Goal: Transaction & Acquisition: Book appointment/travel/reservation

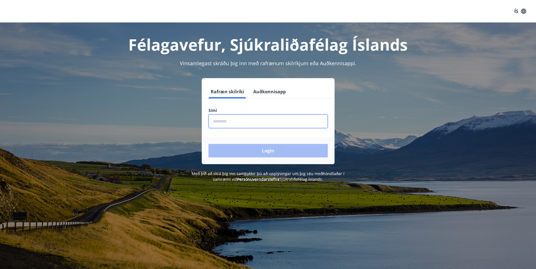
click at [223, 123] on input "phone" at bounding box center [267, 121] width 119 height 14
type input "********"
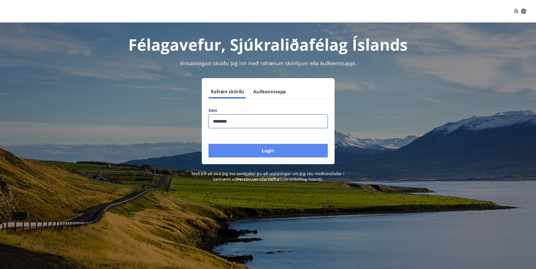
click at [271, 151] on button "Login" at bounding box center [267, 151] width 119 height 14
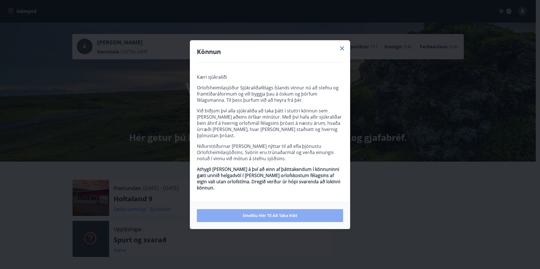
click at [267, 213] on span "Smelltu hér til að taka þátt" at bounding box center [270, 216] width 55 height 6
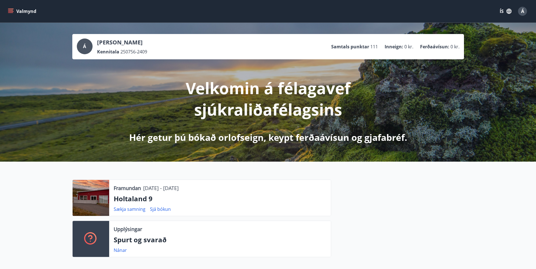
click at [522, 10] on span "Á" at bounding box center [522, 11] width 3 height 6
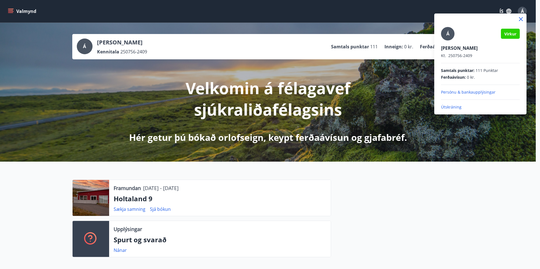
click at [449, 105] on p "Útskráning" at bounding box center [480, 107] width 79 height 6
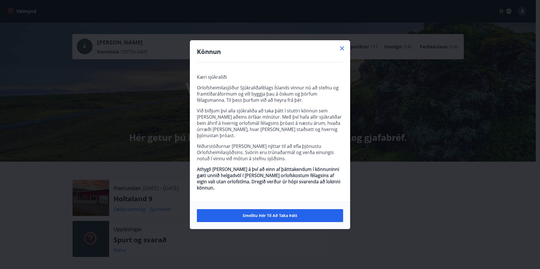
click at [341, 52] on icon at bounding box center [342, 48] width 7 height 7
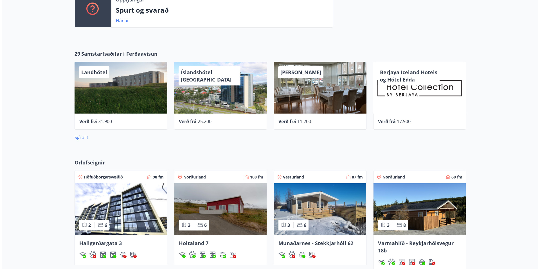
scroll to position [141, 0]
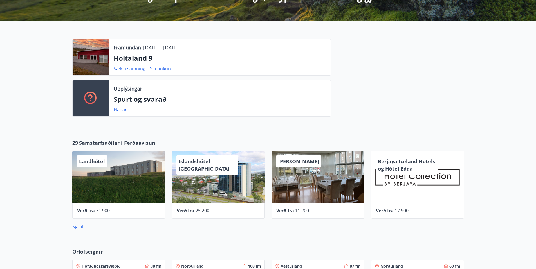
click at [403, 169] on span "Berjaya Iceland Hotels og Hótel Edda" at bounding box center [406, 165] width 57 height 14
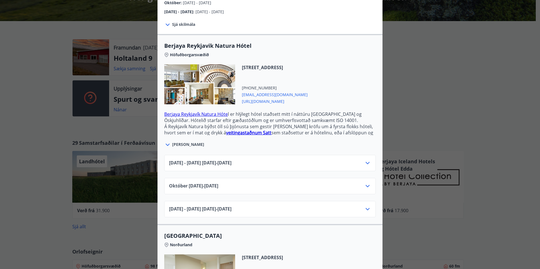
scroll to position [113, 0]
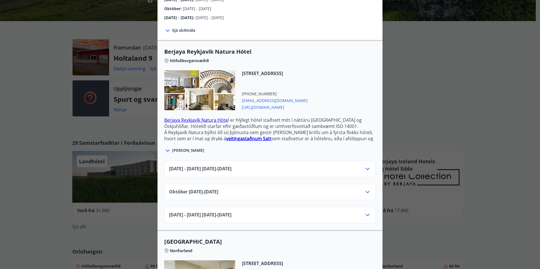
click at [179, 148] on span "Sjá meira" at bounding box center [188, 151] width 32 height 6
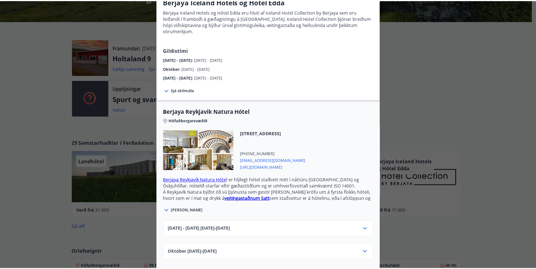
scroll to position [0, 0]
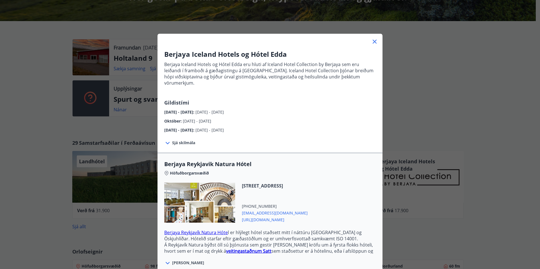
click at [371, 42] on icon at bounding box center [374, 41] width 7 height 7
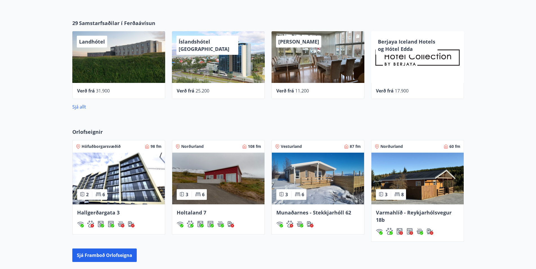
scroll to position [281, 0]
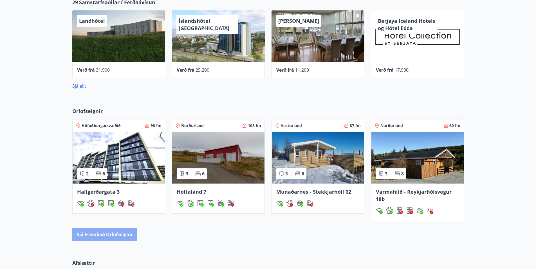
click at [105, 233] on button "Sjá framboð orlofseigna" at bounding box center [104, 235] width 64 height 14
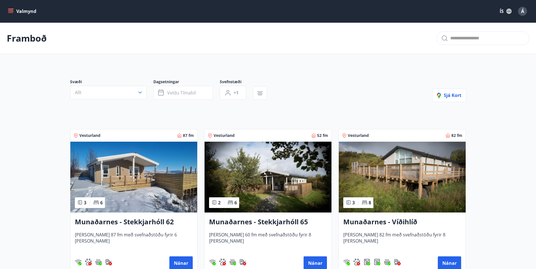
click at [140, 91] on icon "button" at bounding box center [140, 93] width 6 height 6
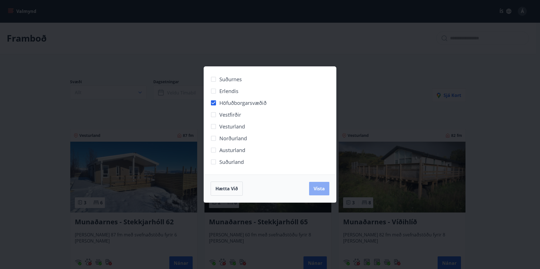
click at [319, 187] on span "Vista" at bounding box center [319, 189] width 11 height 6
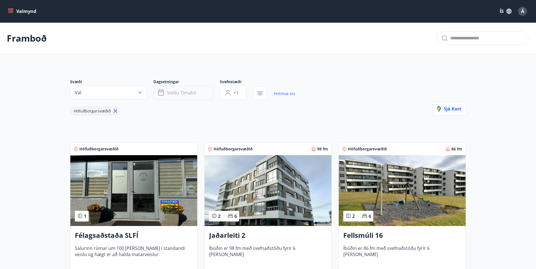
click at [182, 90] on button "Veldu tímabil" at bounding box center [183, 93] width 60 height 14
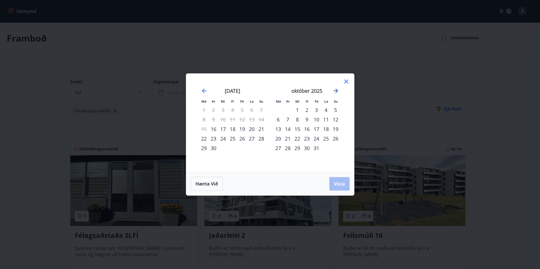
click at [338, 89] on icon "Move forward to switch to the next month." at bounding box center [336, 90] width 7 height 7
click at [339, 90] on icon "Move forward to switch to the next month." at bounding box center [336, 90] width 7 height 7
click at [316, 109] on div "5" at bounding box center [317, 110] width 10 height 10
click at [347, 80] on icon at bounding box center [346, 81] width 7 height 7
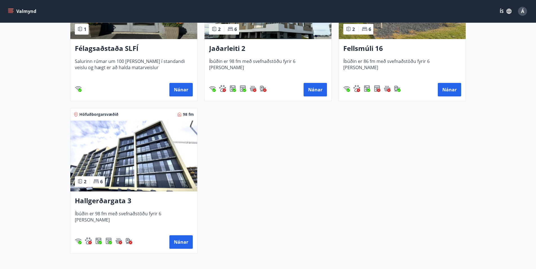
scroll to position [197, 0]
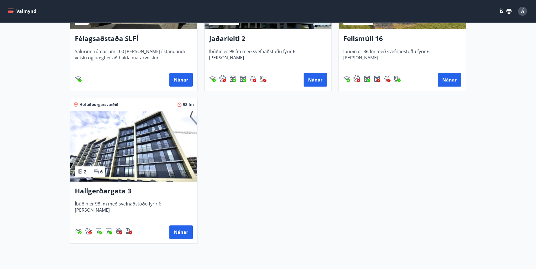
click at [360, 37] on h3 "Fellsmúli 16" at bounding box center [402, 39] width 118 height 10
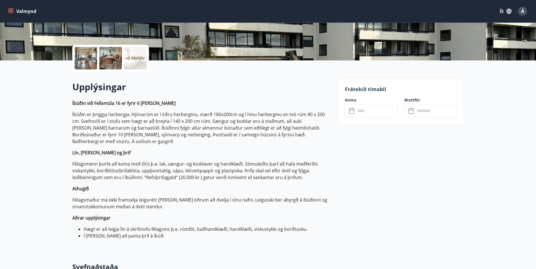
scroll to position [113, 0]
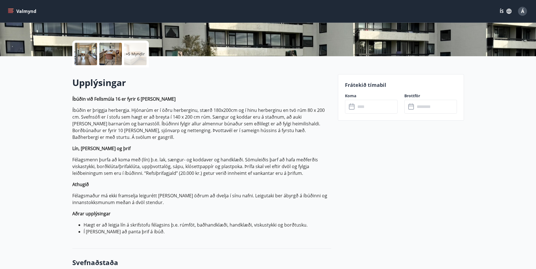
click at [352, 107] on icon at bounding box center [352, 107] width 7 height 7
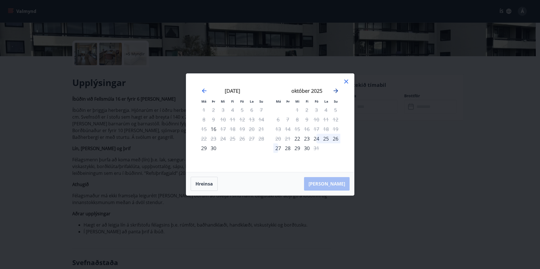
click at [336, 89] on icon "Move forward to switch to the next month." at bounding box center [336, 91] width 5 height 5
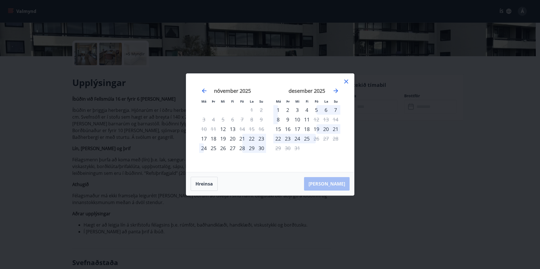
click at [345, 79] on icon at bounding box center [346, 81] width 7 height 7
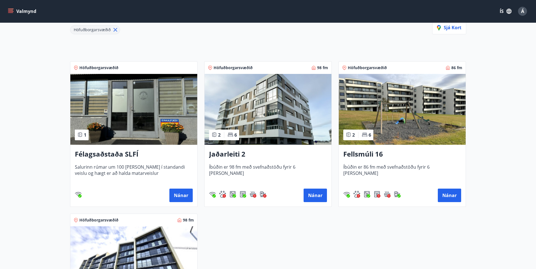
scroll to position [84, 0]
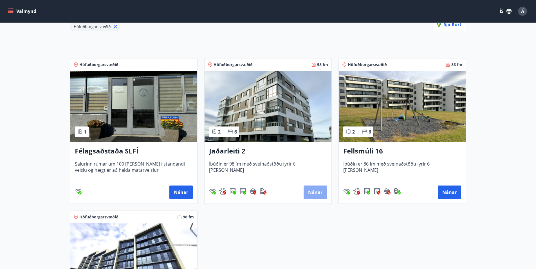
click at [317, 192] on button "Nánar" at bounding box center [315, 193] width 23 height 14
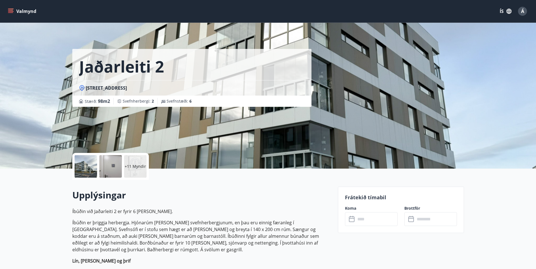
click at [354, 219] on icon at bounding box center [352, 219] width 7 height 7
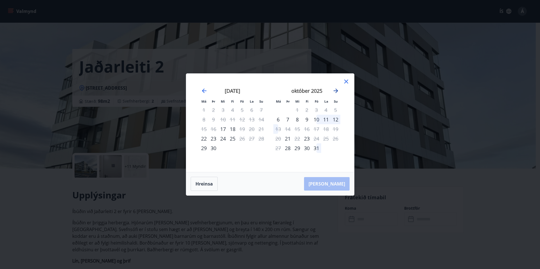
click at [336, 89] on icon "Move forward to switch to the next month." at bounding box center [336, 91] width 5 height 5
click at [316, 109] on div "5" at bounding box center [317, 110] width 10 height 10
click at [345, 81] on icon at bounding box center [346, 81] width 7 height 7
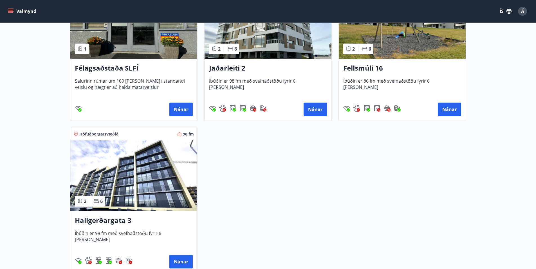
scroll to position [169, 0]
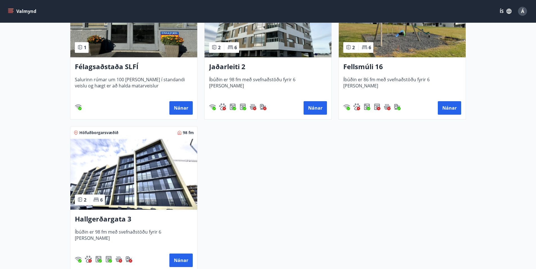
click at [113, 217] on h3 "Hallgerðargata 3" at bounding box center [134, 219] width 118 height 10
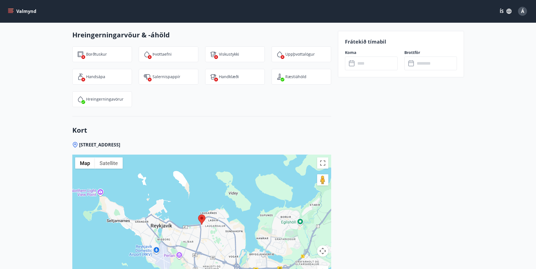
scroll to position [816, 0]
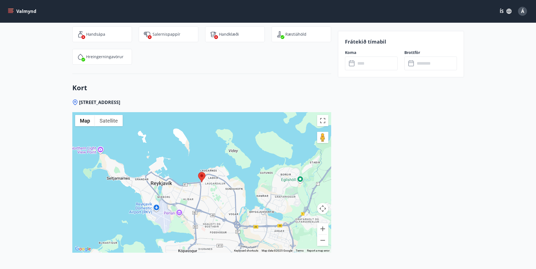
click at [202, 172] on img at bounding box center [201, 177] width 7 height 10
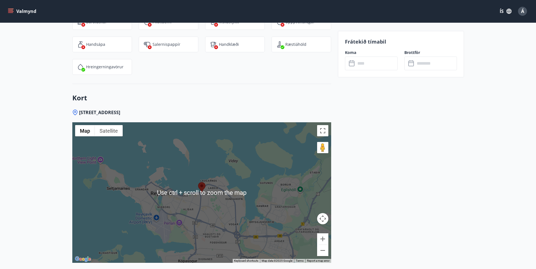
scroll to position [703, 0]
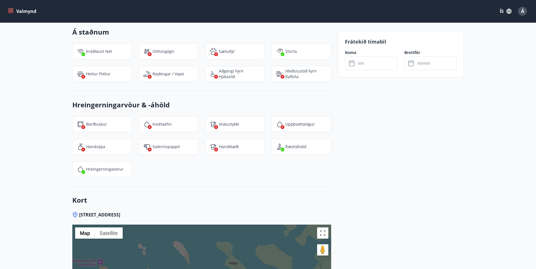
click at [368, 64] on input "text" at bounding box center [377, 64] width 42 height 14
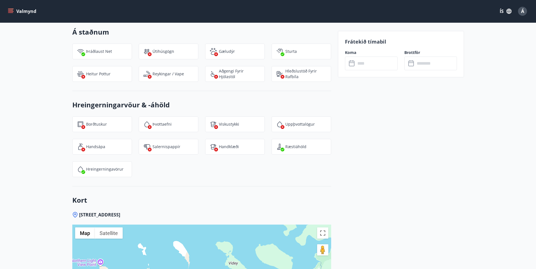
click at [352, 64] on icon at bounding box center [352, 63] width 7 height 7
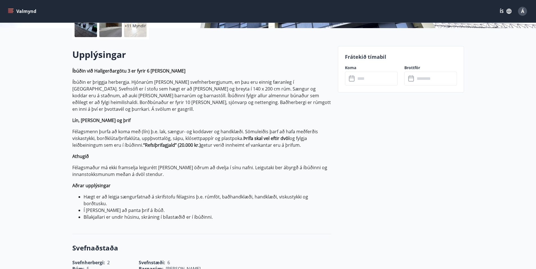
scroll to position [28, 0]
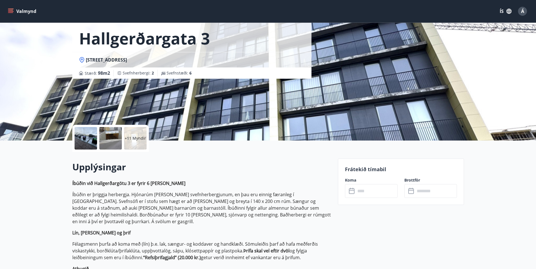
click at [350, 191] on icon at bounding box center [352, 191] width 7 height 7
click at [389, 192] on input "text" at bounding box center [377, 191] width 42 height 14
click at [352, 192] on icon at bounding box center [352, 191] width 7 height 7
click at [351, 179] on label "Koma" at bounding box center [371, 181] width 53 height 6
click at [353, 193] on icon at bounding box center [352, 191] width 7 height 7
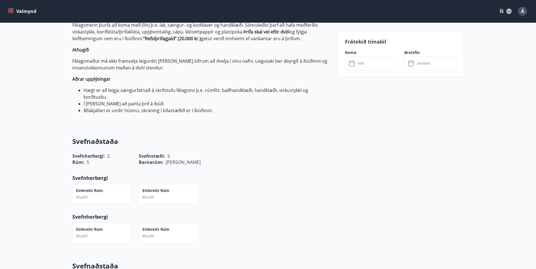
scroll to position [253, 0]
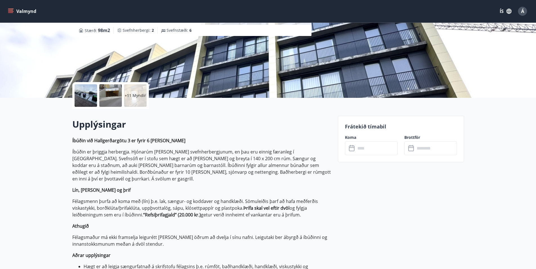
scroll to position [56, 0]
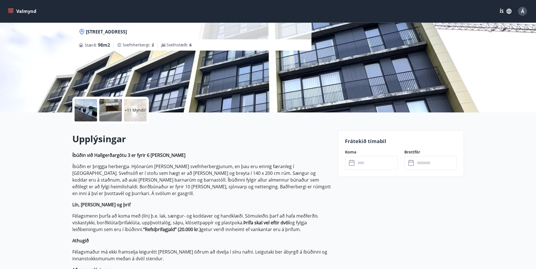
click at [351, 163] on icon at bounding box center [352, 163] width 7 height 7
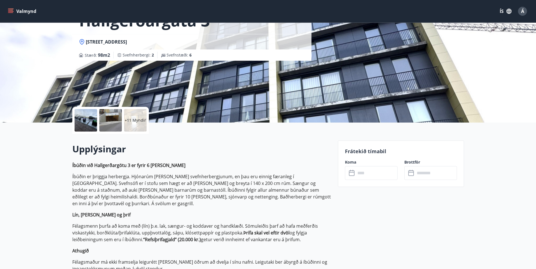
scroll to position [0, 0]
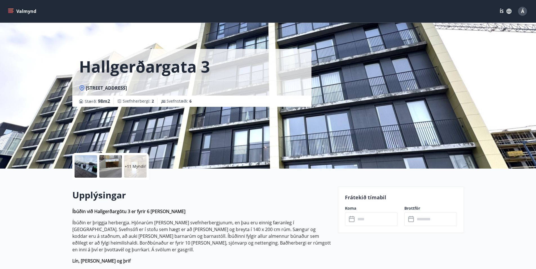
click at [352, 220] on icon at bounding box center [352, 219] width 7 height 7
click at [352, 209] on label "Koma" at bounding box center [371, 209] width 53 height 6
click at [357, 223] on input "text" at bounding box center [377, 219] width 42 height 14
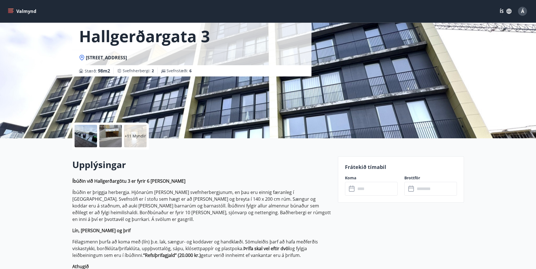
scroll to position [28, 0]
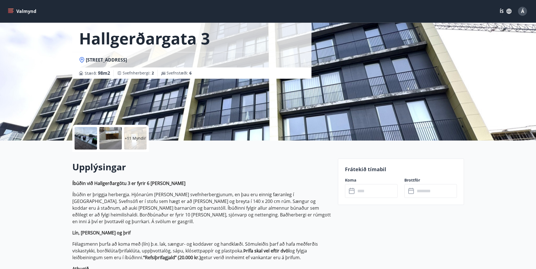
click at [12, 10] on icon "menu" at bounding box center [10, 10] width 5 height 1
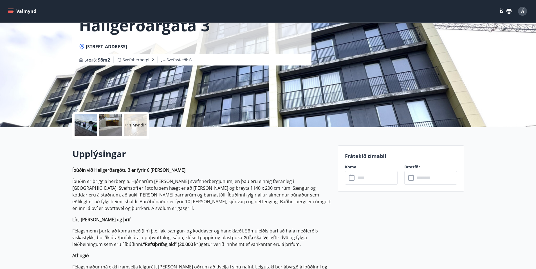
scroll to position [0, 0]
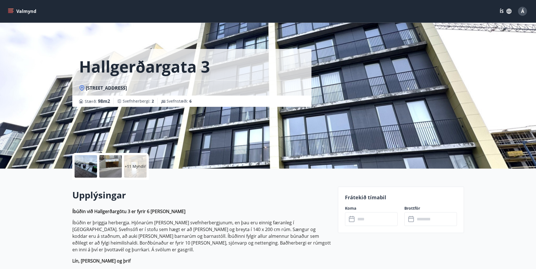
click at [352, 220] on icon at bounding box center [352, 219] width 7 height 7
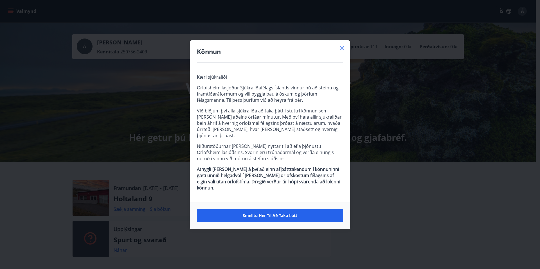
click at [340, 51] on div "Könnun Kæri sjúkraliði Orlofsheimilasjóður Sjúkraliðafélags Íslands vinnur nú a…" at bounding box center [270, 134] width 160 height 189
click at [343, 52] on icon at bounding box center [342, 48] width 7 height 7
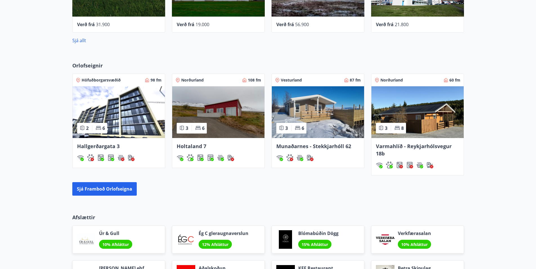
scroll to position [422, 0]
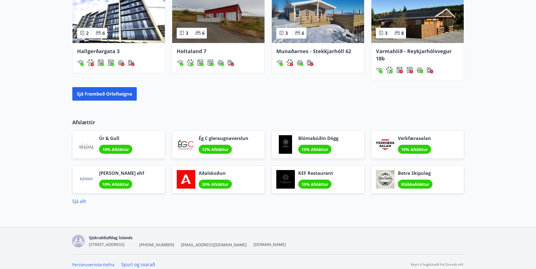
click at [213, 138] on span "Ég C gleraugnaverslun" at bounding box center [224, 138] width 50 height 6
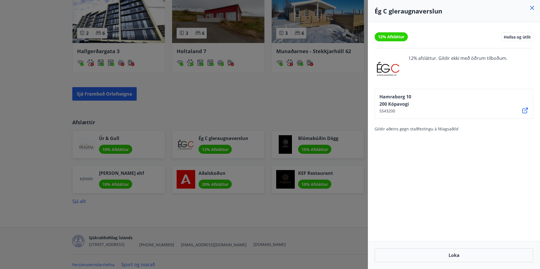
click at [161, 112] on div at bounding box center [270, 134] width 540 height 269
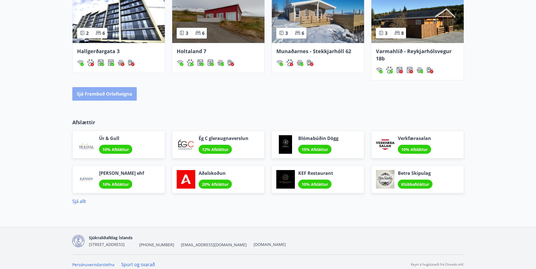
click at [104, 91] on button "Sjá framboð orlofseigna" at bounding box center [104, 94] width 64 height 14
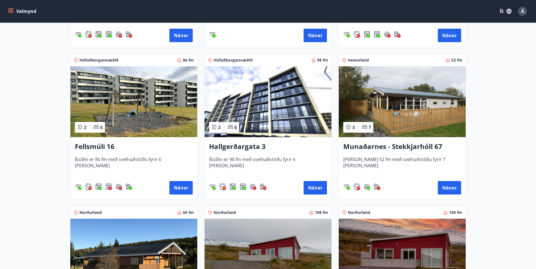
scroll to position [394, 0]
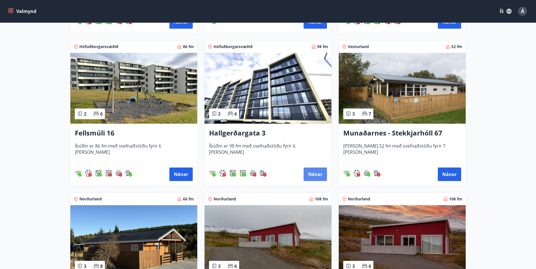
click at [316, 173] on button "Nánar" at bounding box center [315, 175] width 23 height 14
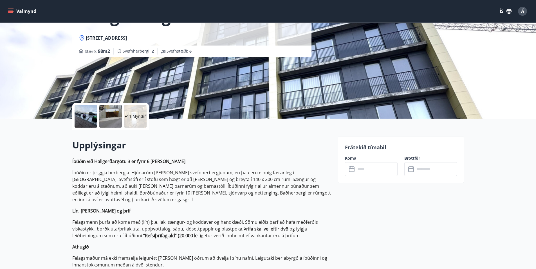
scroll to position [113, 0]
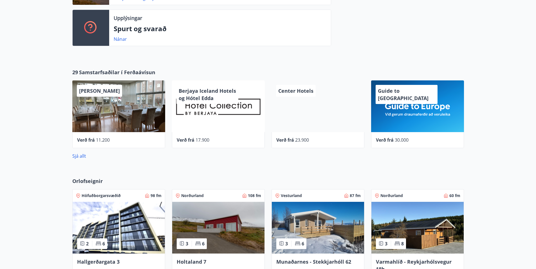
scroll to position [225, 0]
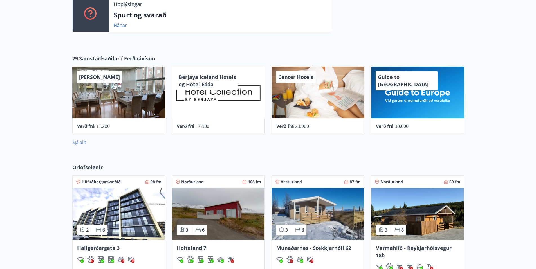
click at [79, 142] on link "Sjá allt" at bounding box center [79, 142] width 14 height 6
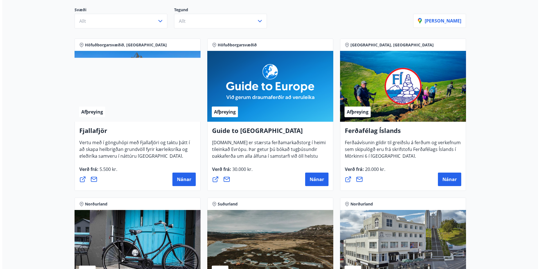
scroll to position [84, 0]
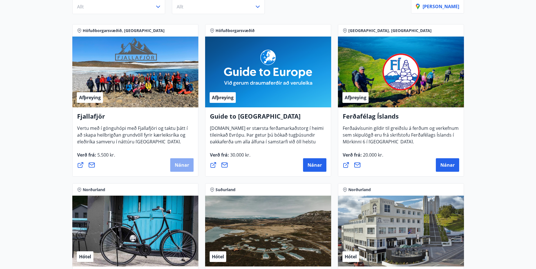
click at [182, 165] on span "Nánar" at bounding box center [182, 165] width 14 height 6
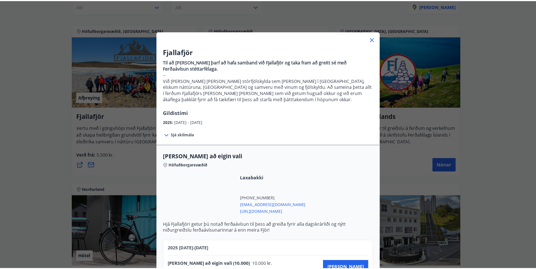
scroll to position [0, 0]
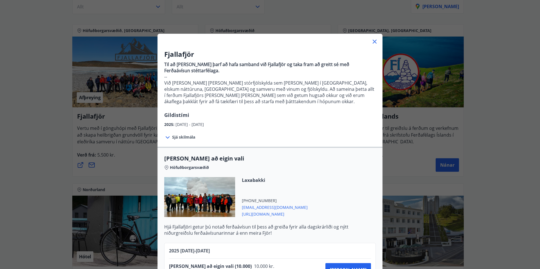
click at [372, 39] on icon at bounding box center [374, 41] width 7 height 7
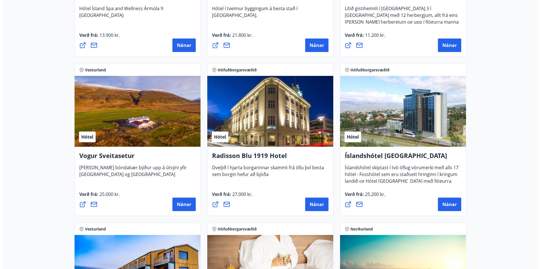
scroll to position [1013, 0]
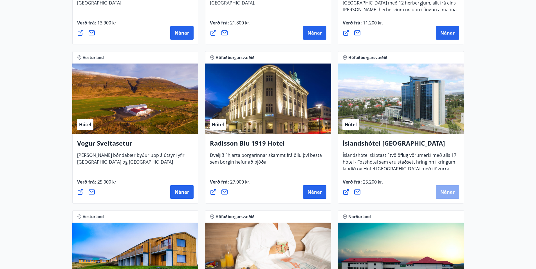
click at [446, 190] on span "Nánar" at bounding box center [447, 192] width 14 height 6
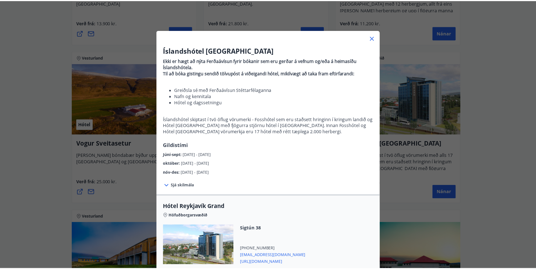
scroll to position [0, 0]
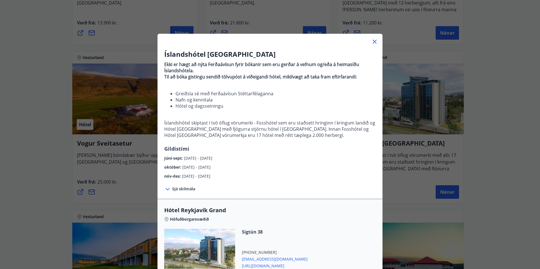
click at [373, 41] on icon at bounding box center [374, 41] width 7 height 7
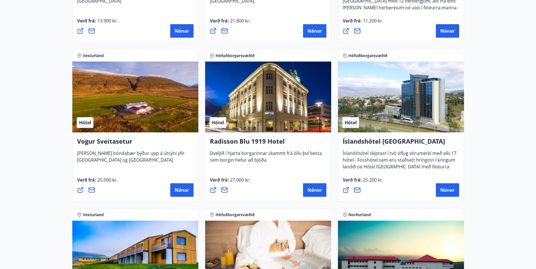
scroll to position [1013, 0]
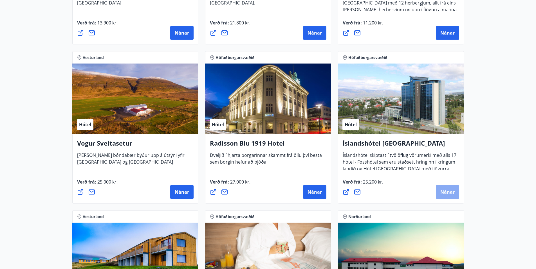
click at [446, 190] on span "Nánar" at bounding box center [447, 192] width 14 height 6
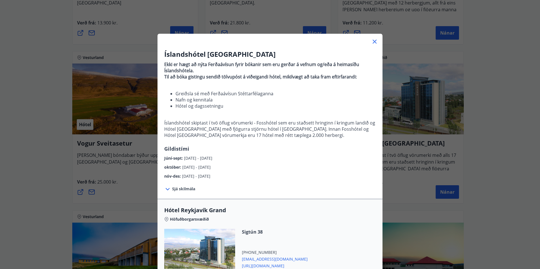
click at [373, 41] on icon at bounding box center [375, 42] width 4 height 4
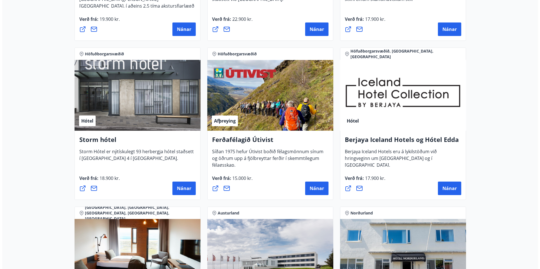
scroll to position [506, 0]
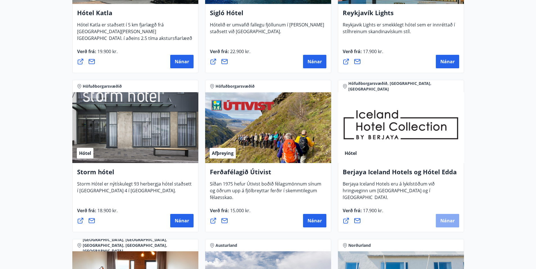
click at [450, 219] on span "Nánar" at bounding box center [447, 221] width 14 height 6
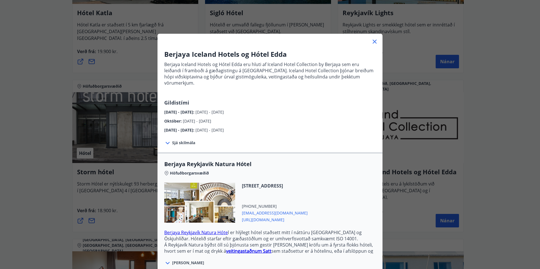
click at [179, 140] on span "Sjá skilmála" at bounding box center [183, 143] width 23 height 6
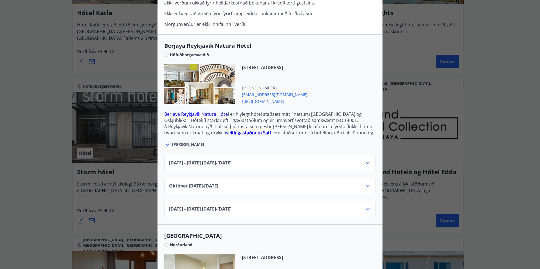
scroll to position [169, 0]
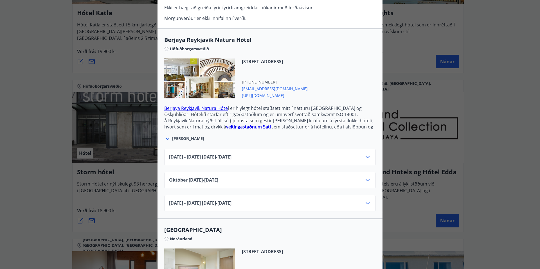
click at [176, 136] on span "Sjá meira" at bounding box center [188, 139] width 32 height 6
click at [365, 177] on icon at bounding box center [367, 180] width 7 height 7
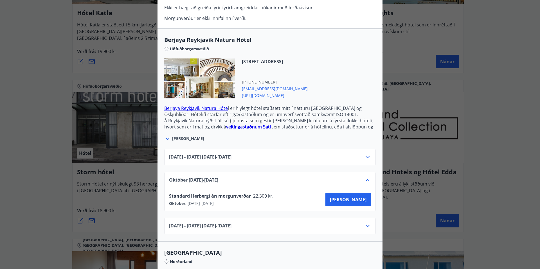
click at [366, 223] on icon at bounding box center [367, 226] width 7 height 7
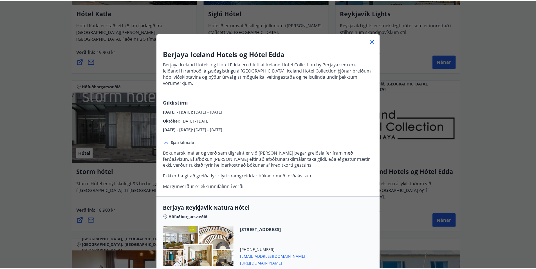
scroll to position [0, 0]
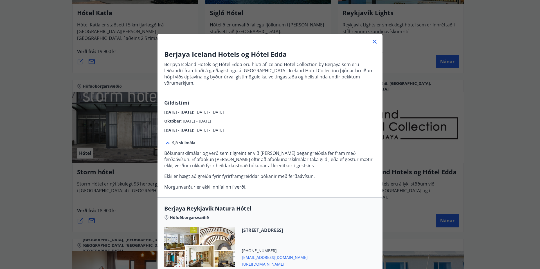
click at [372, 40] on icon at bounding box center [374, 41] width 7 height 7
